Goal: Navigation & Orientation: Go to known website

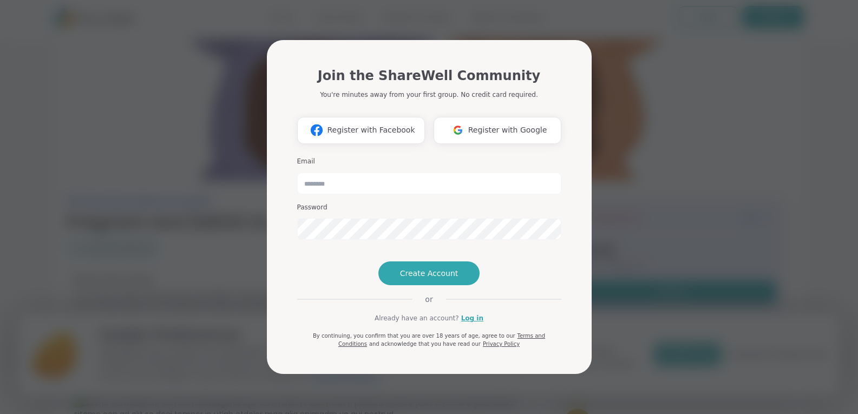
scroll to position [4, 0]
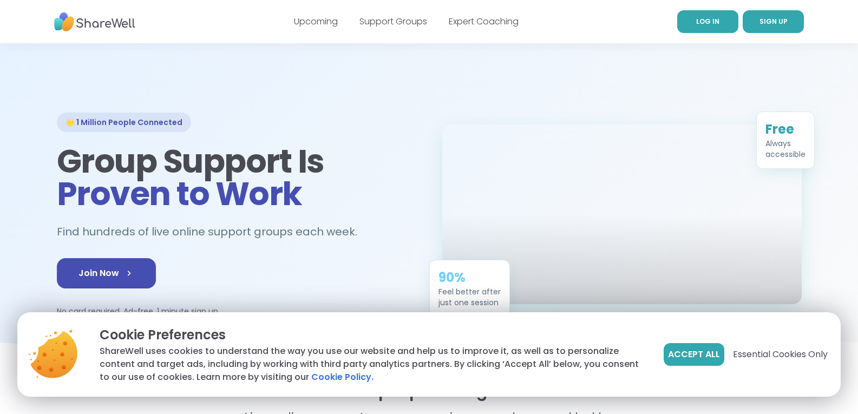
click at [718, 18] on span "LOG IN" at bounding box center [707, 21] width 23 height 9
